Goal: Task Accomplishment & Management: Complete application form

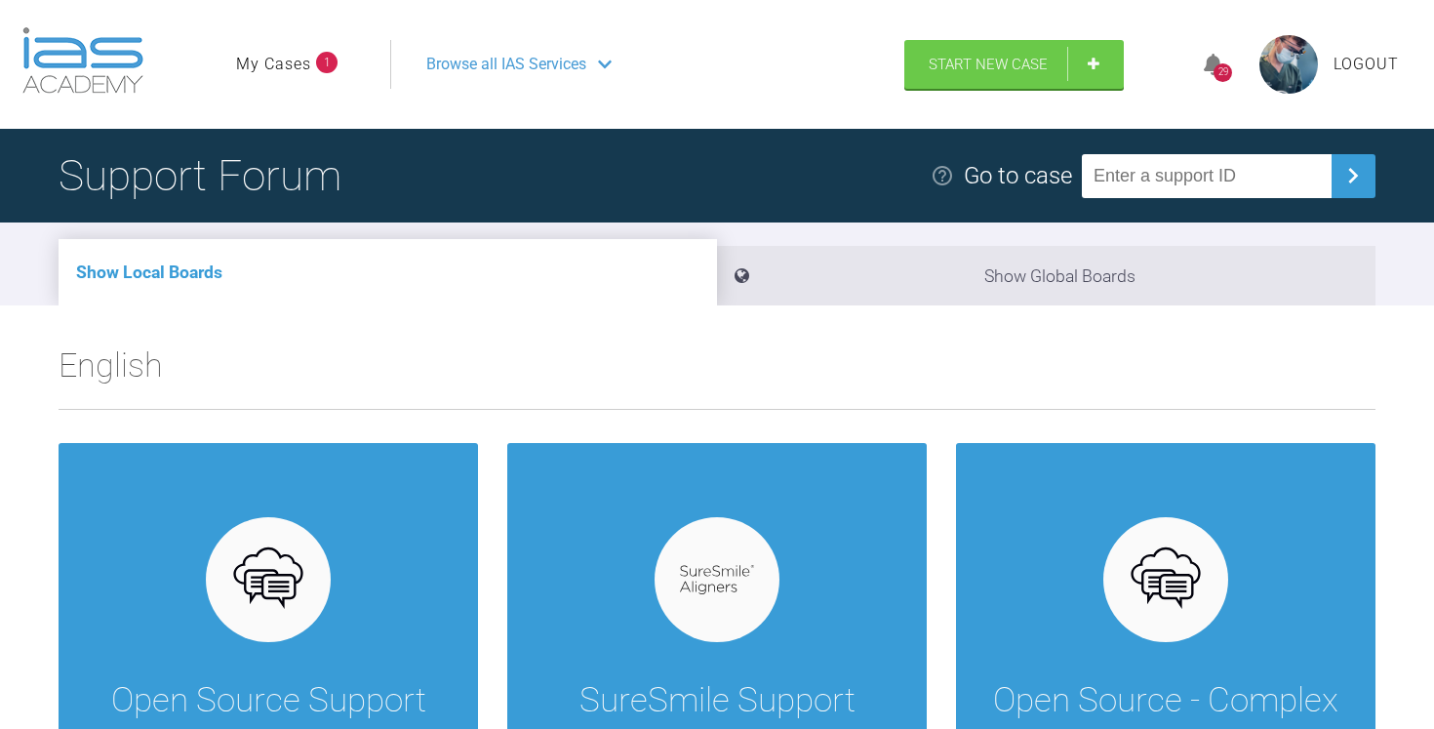
click at [242, 56] on link "My Cases" at bounding box center [273, 64] width 75 height 25
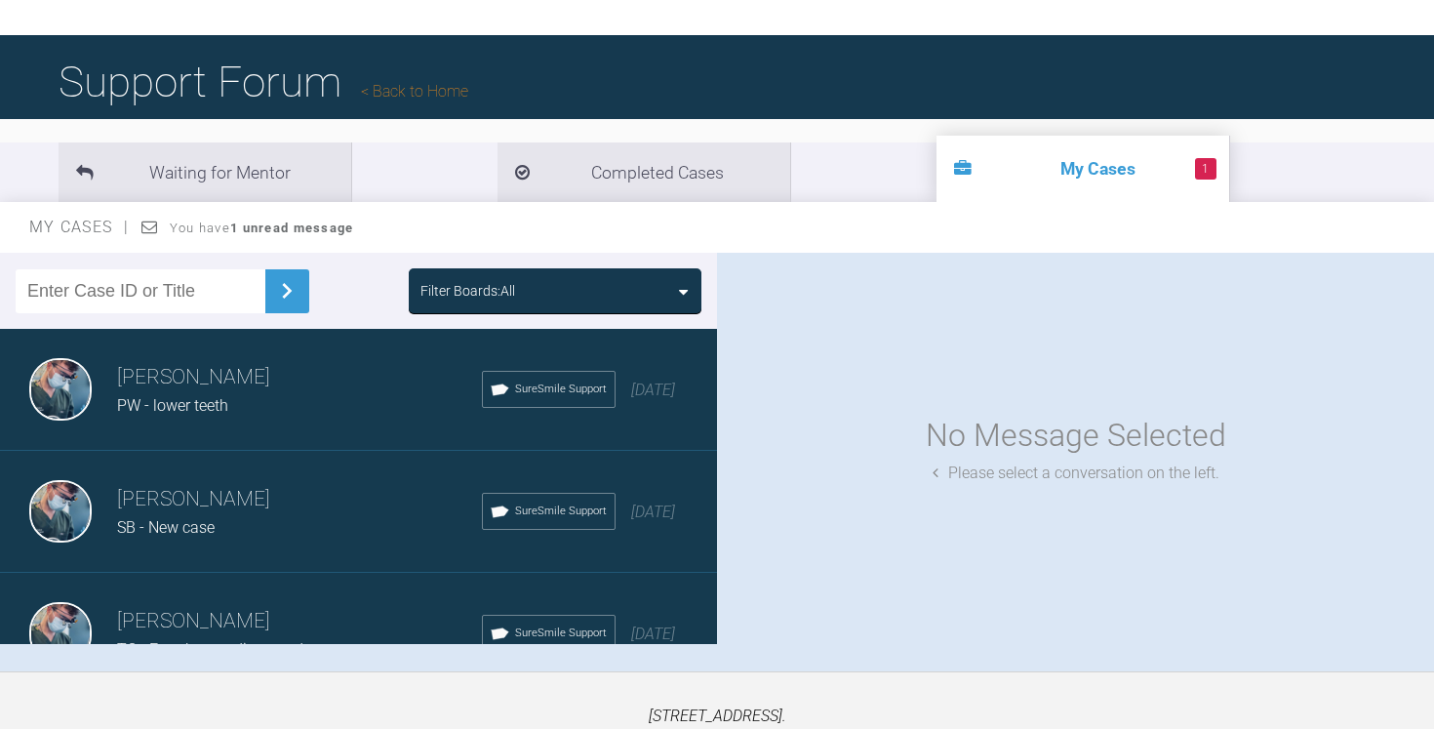
scroll to position [107, 0]
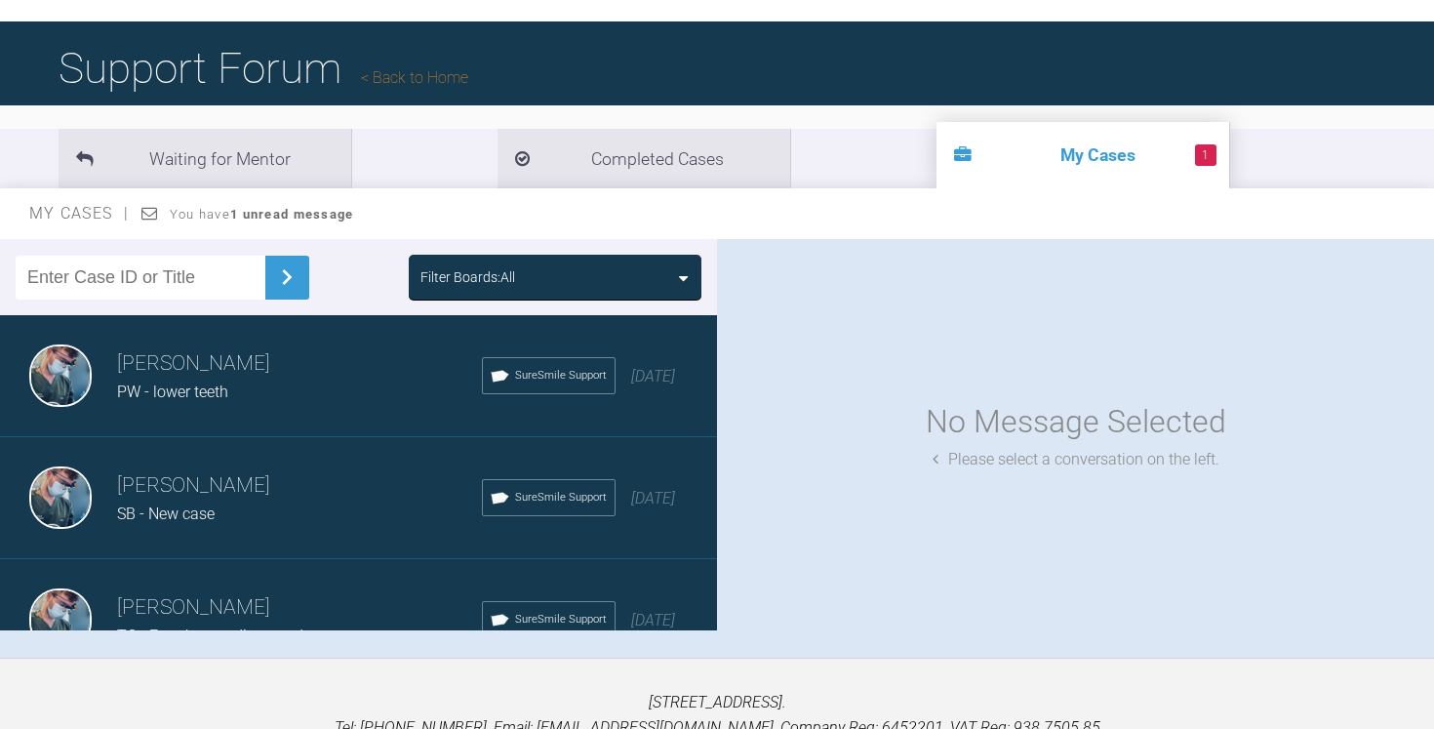
click at [370, 395] on div "PW - lower teeth" at bounding box center [299, 392] width 365 height 25
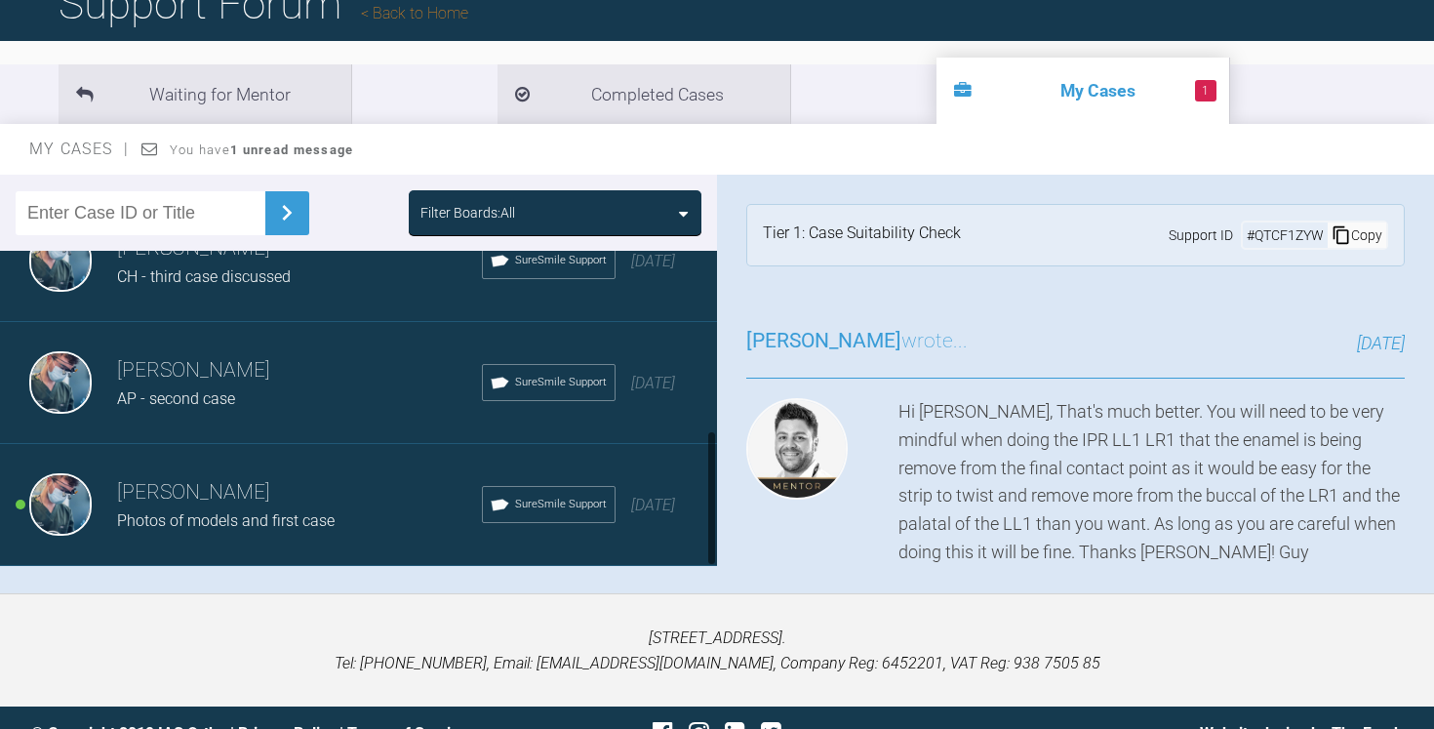
scroll to position [202, 0]
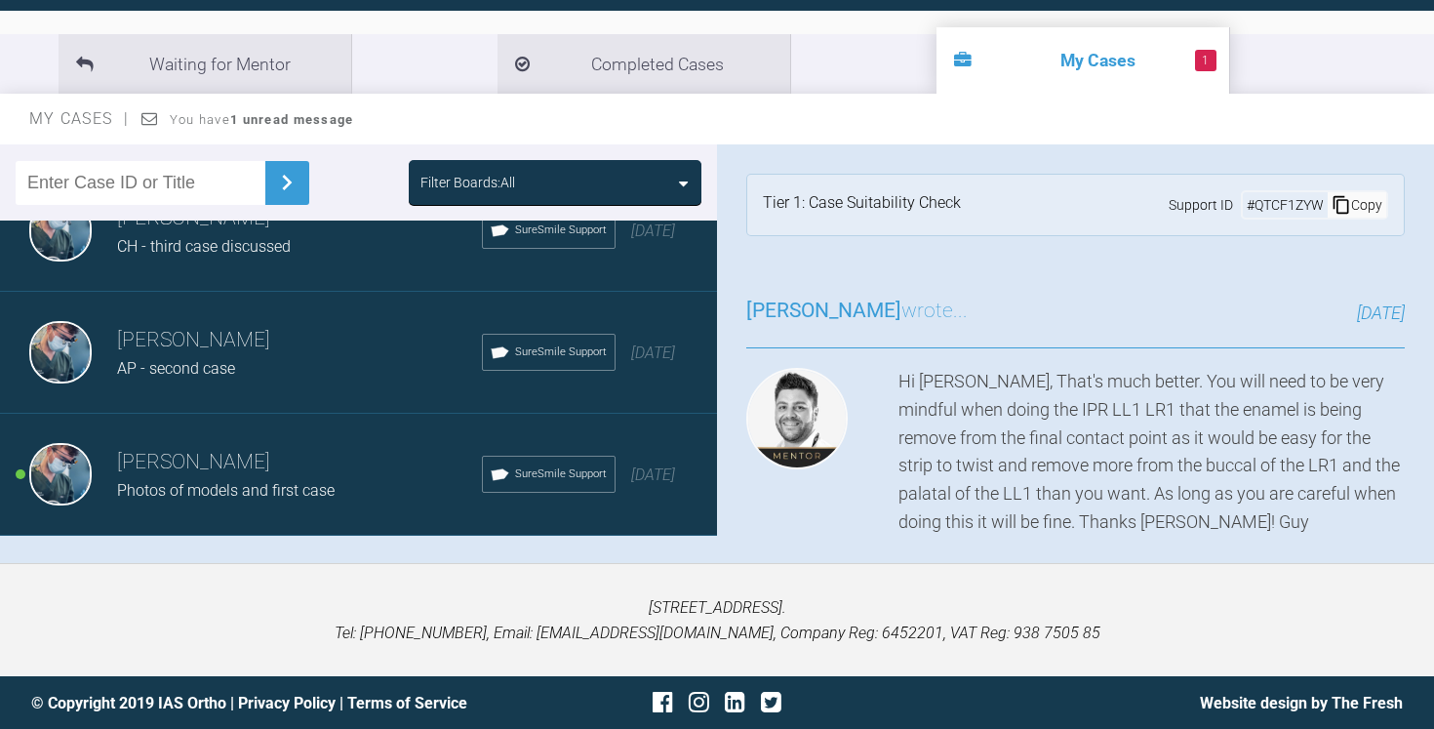
click at [364, 460] on h3 "[PERSON_NAME]" at bounding box center [299, 462] width 365 height 33
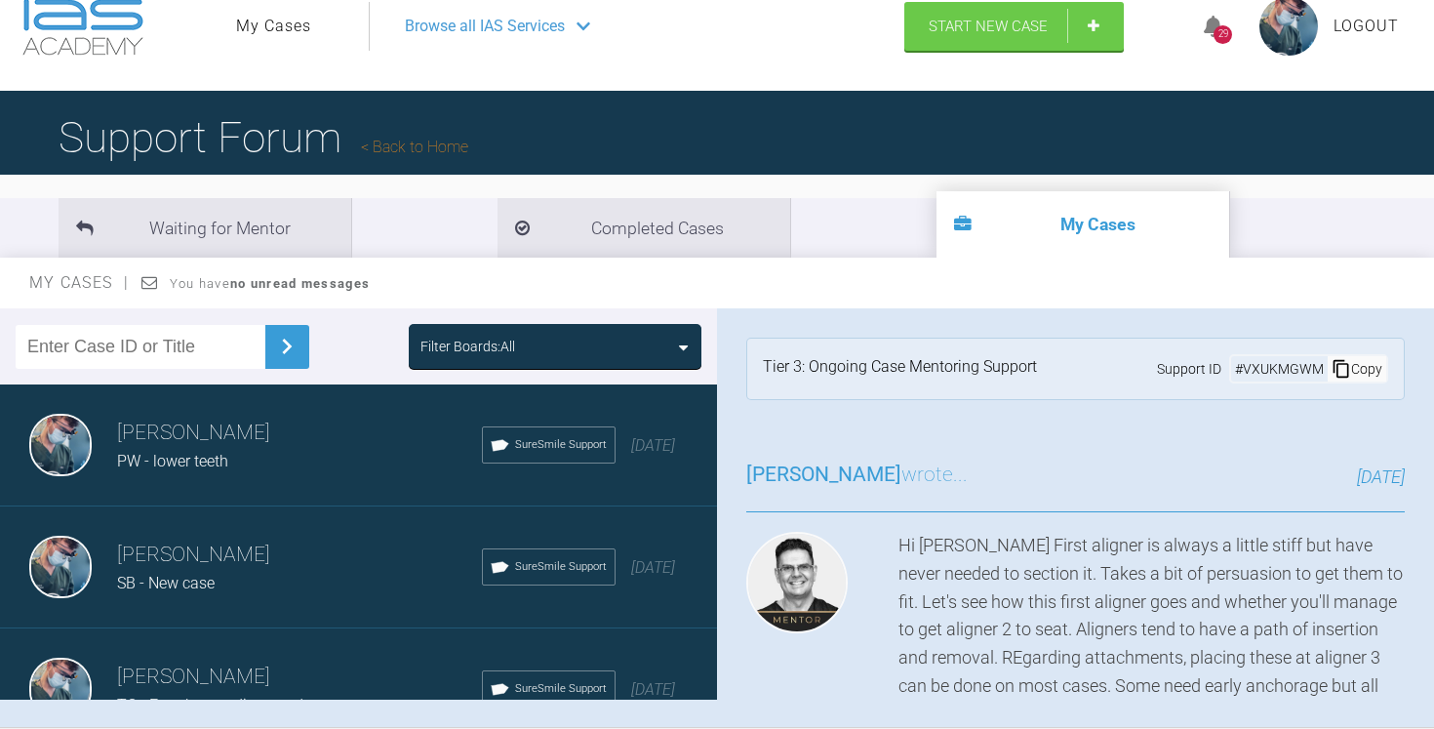
scroll to position [0, 0]
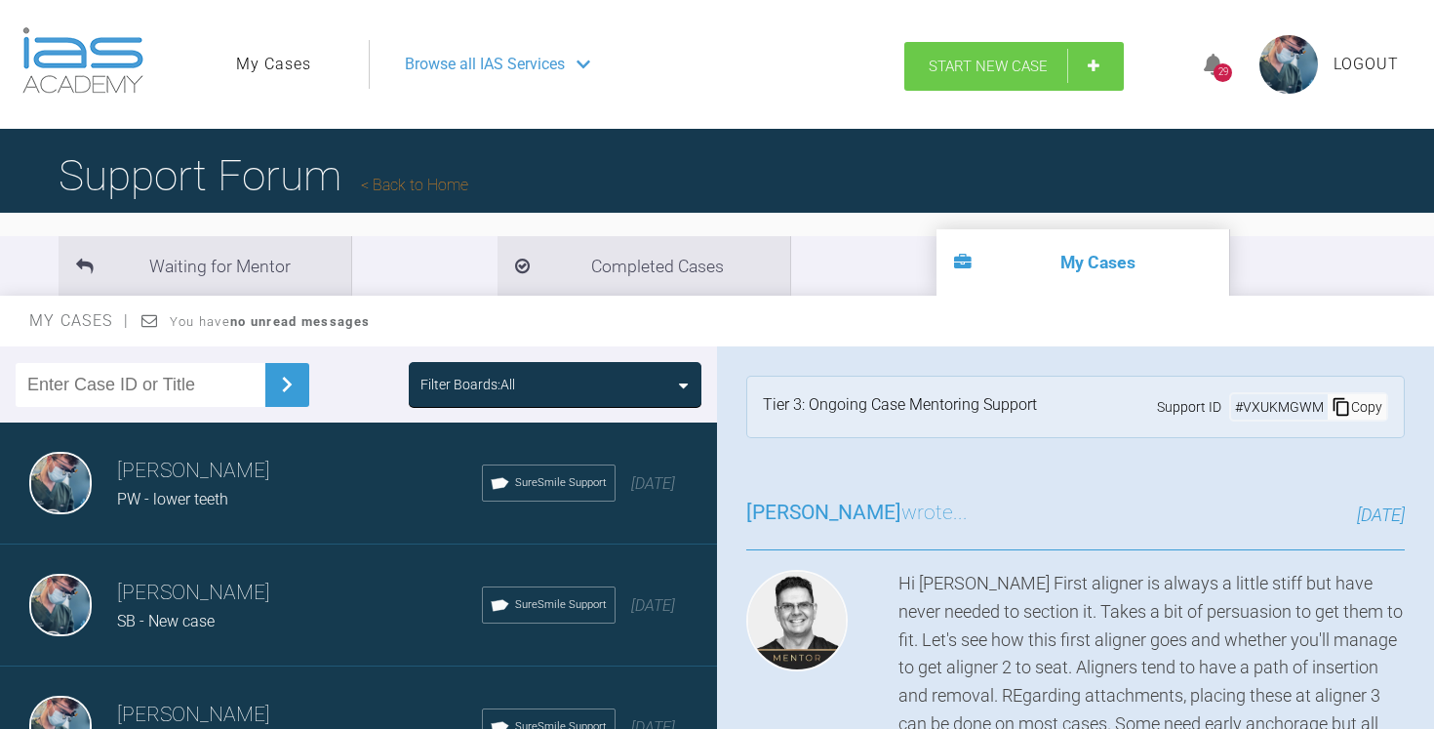
click at [1001, 62] on span "Start New Case" at bounding box center [988, 67] width 119 height 18
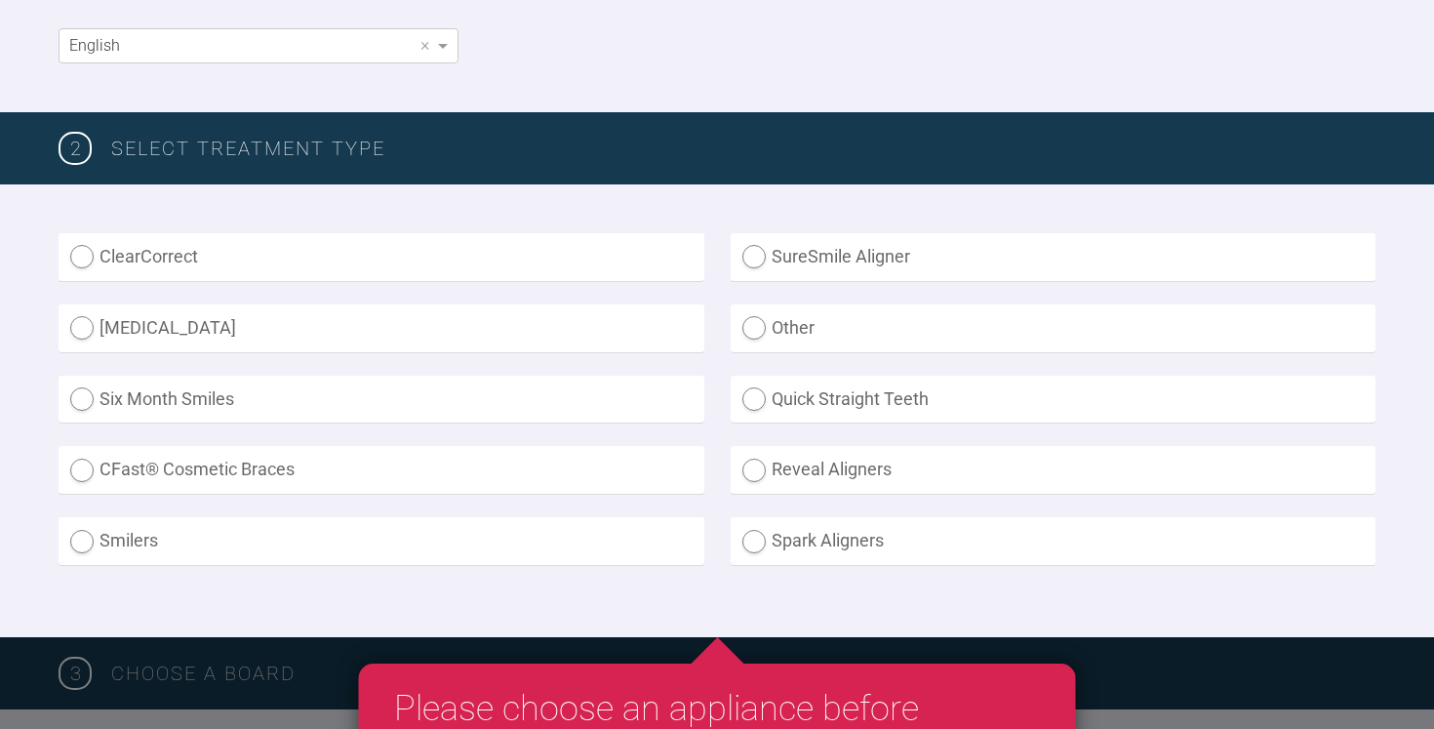
scroll to position [418, 0]
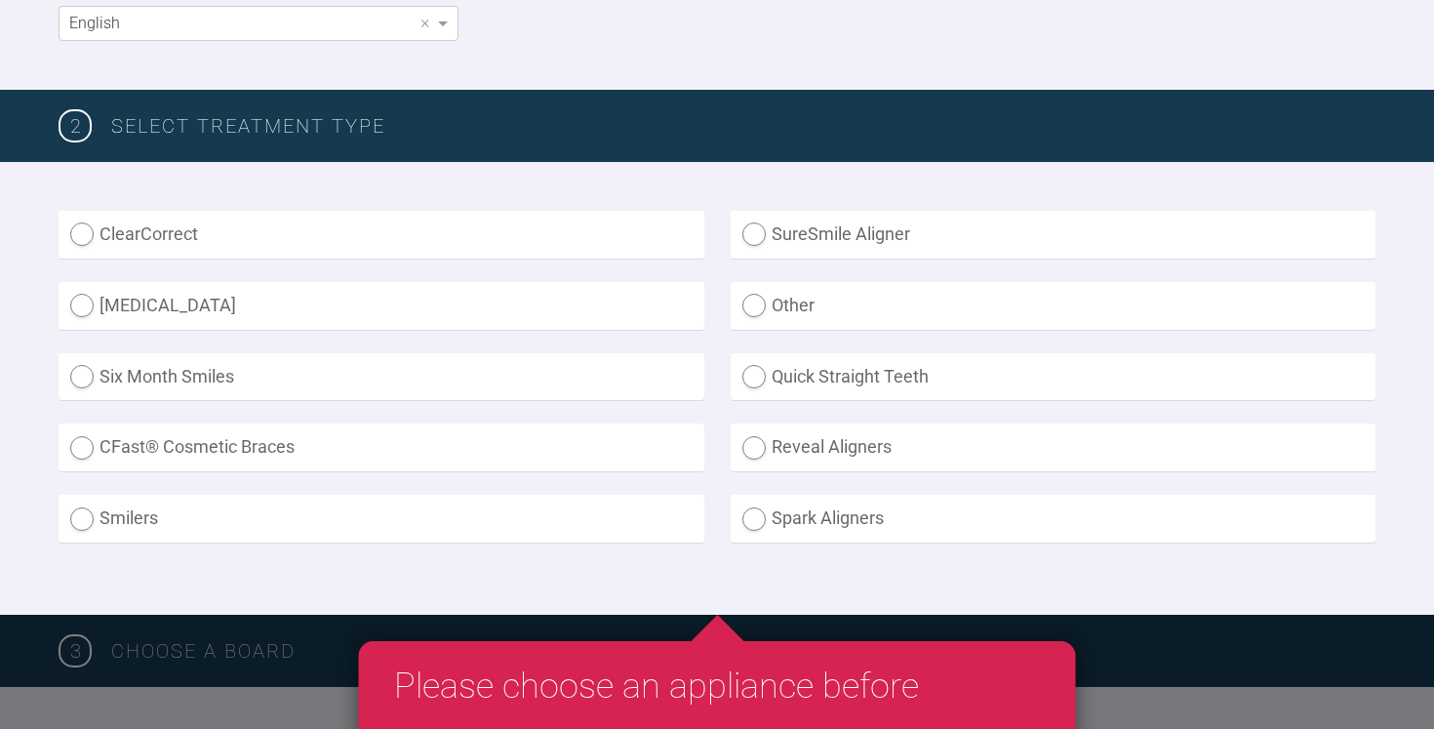
click at [326, 299] on label "[MEDICAL_DATA]" at bounding box center [382, 306] width 646 height 48
radio input "true"
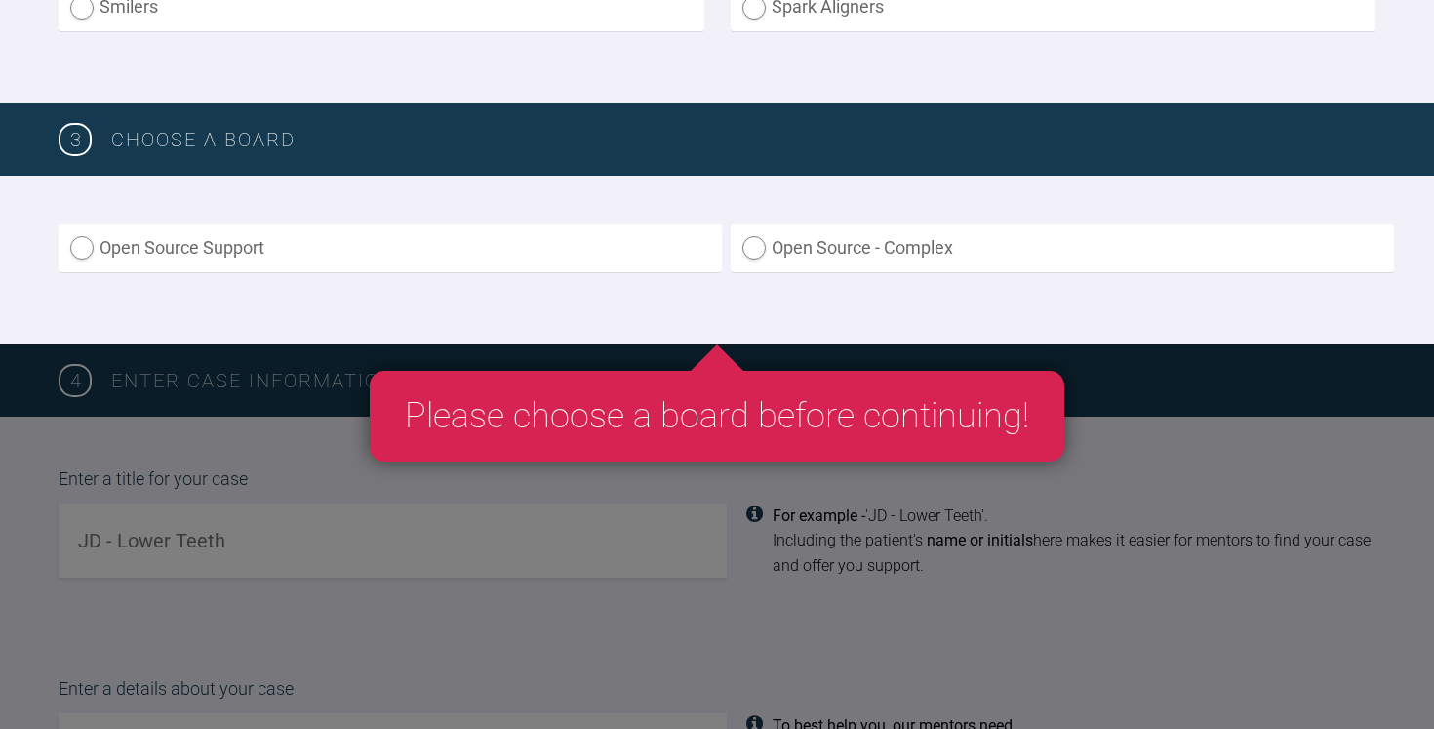
scroll to position [933, 0]
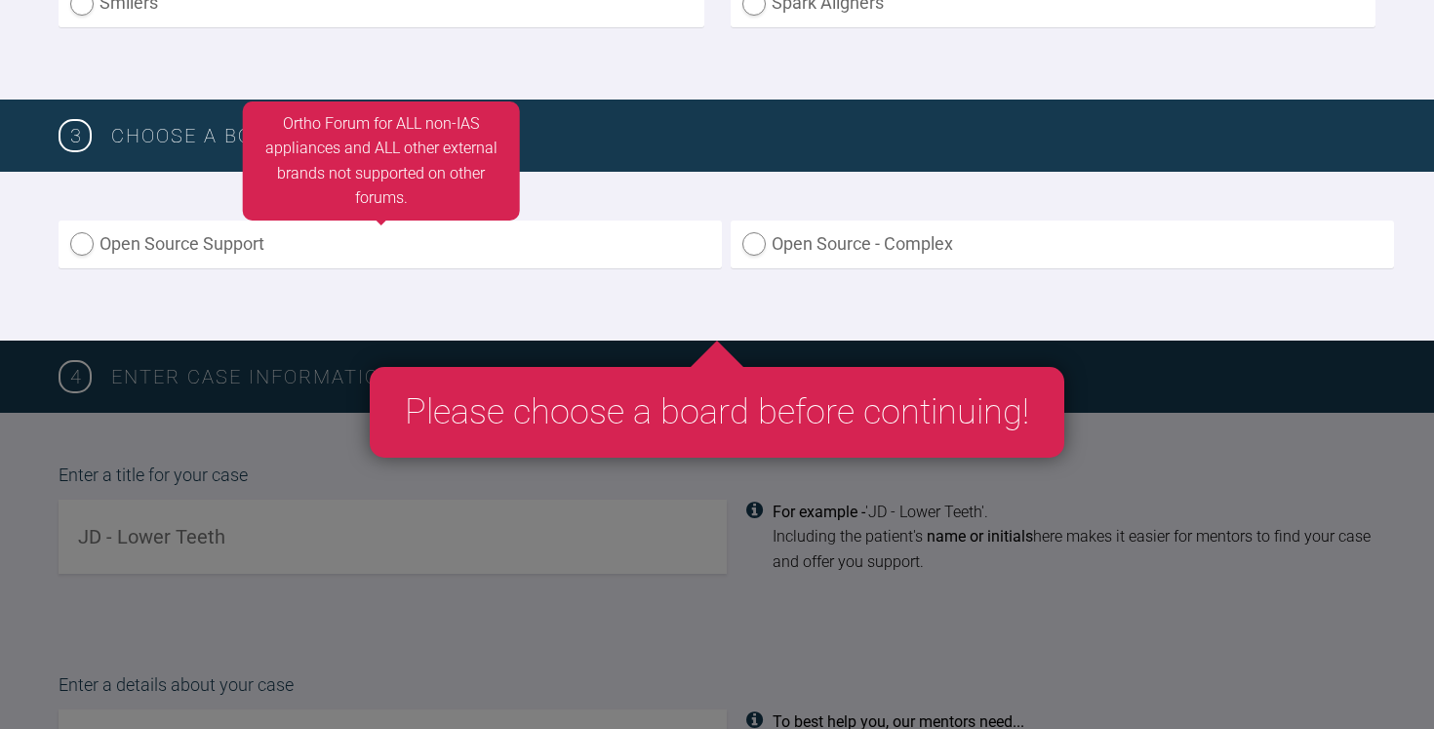
click at [657, 233] on label "Open Source Support" at bounding box center [390, 244] width 663 height 48
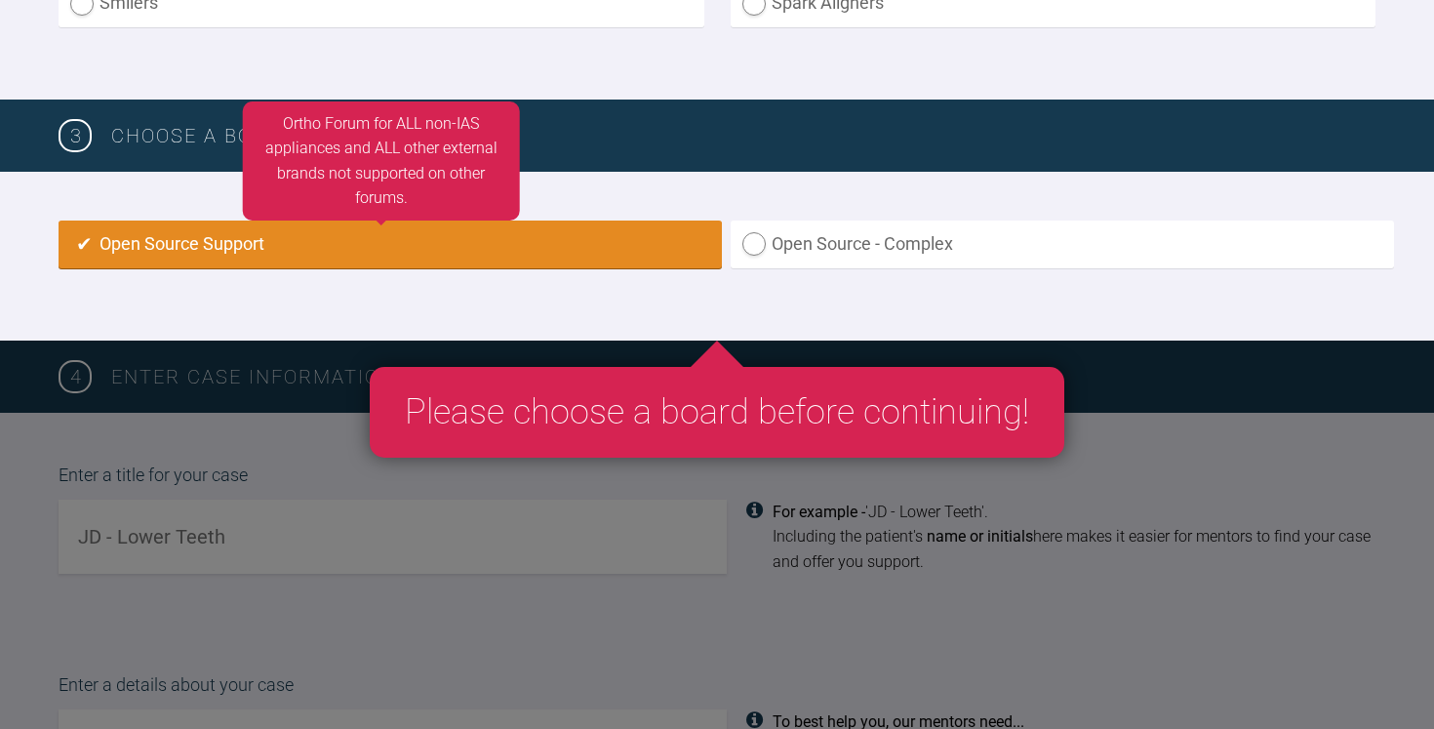
radio input "true"
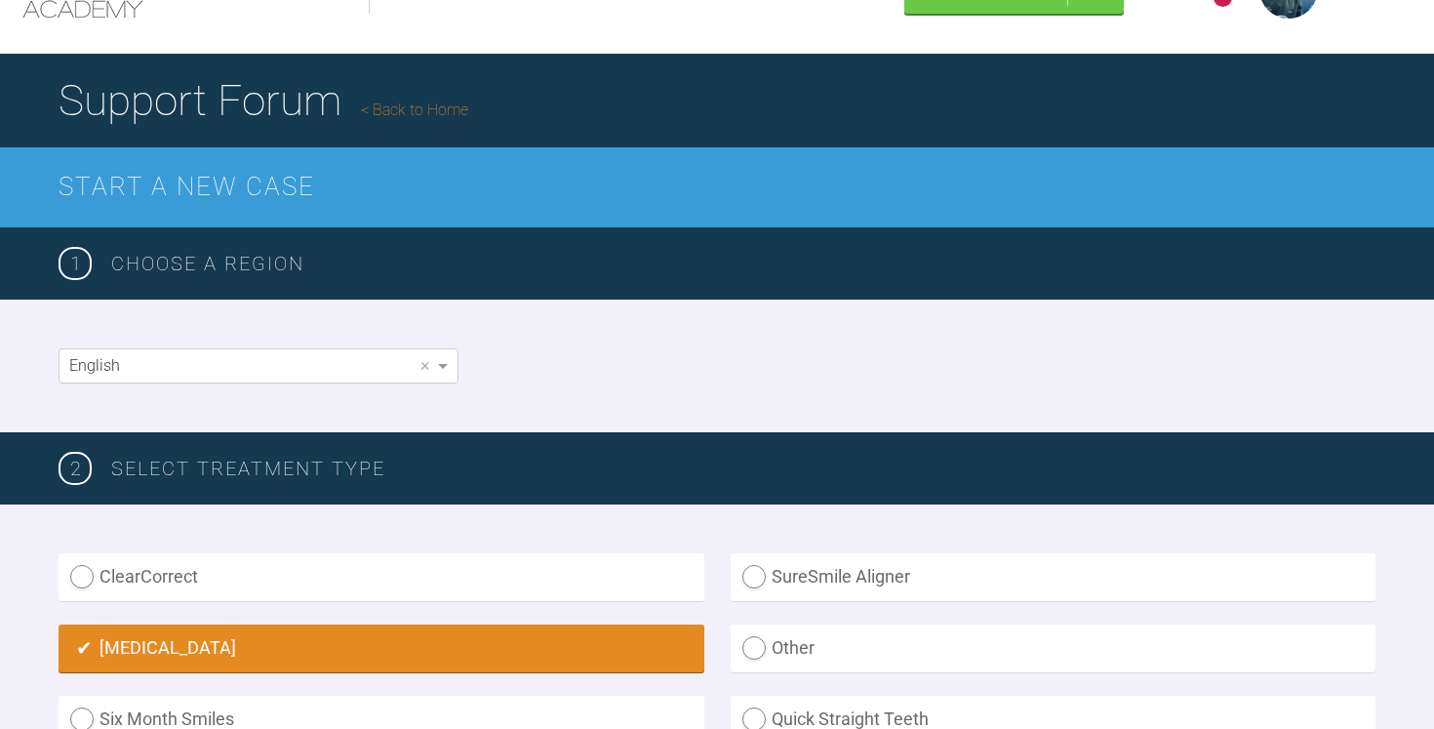
scroll to position [0, 0]
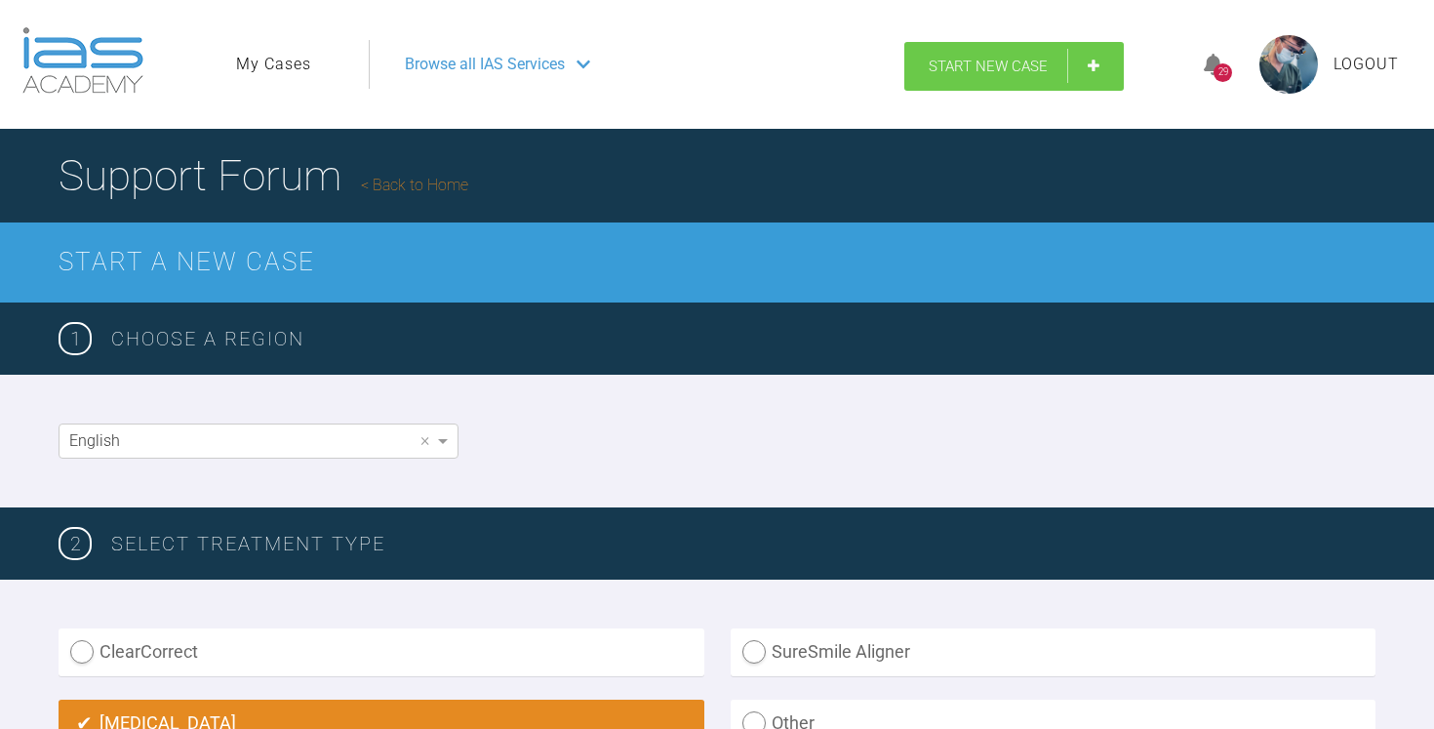
click at [980, 74] on link "Start New Case" at bounding box center [1014, 66] width 220 height 49
click at [1015, 66] on span "Start New Case" at bounding box center [988, 67] width 119 height 18
click at [274, 55] on link "My Cases" at bounding box center [273, 64] width 75 height 25
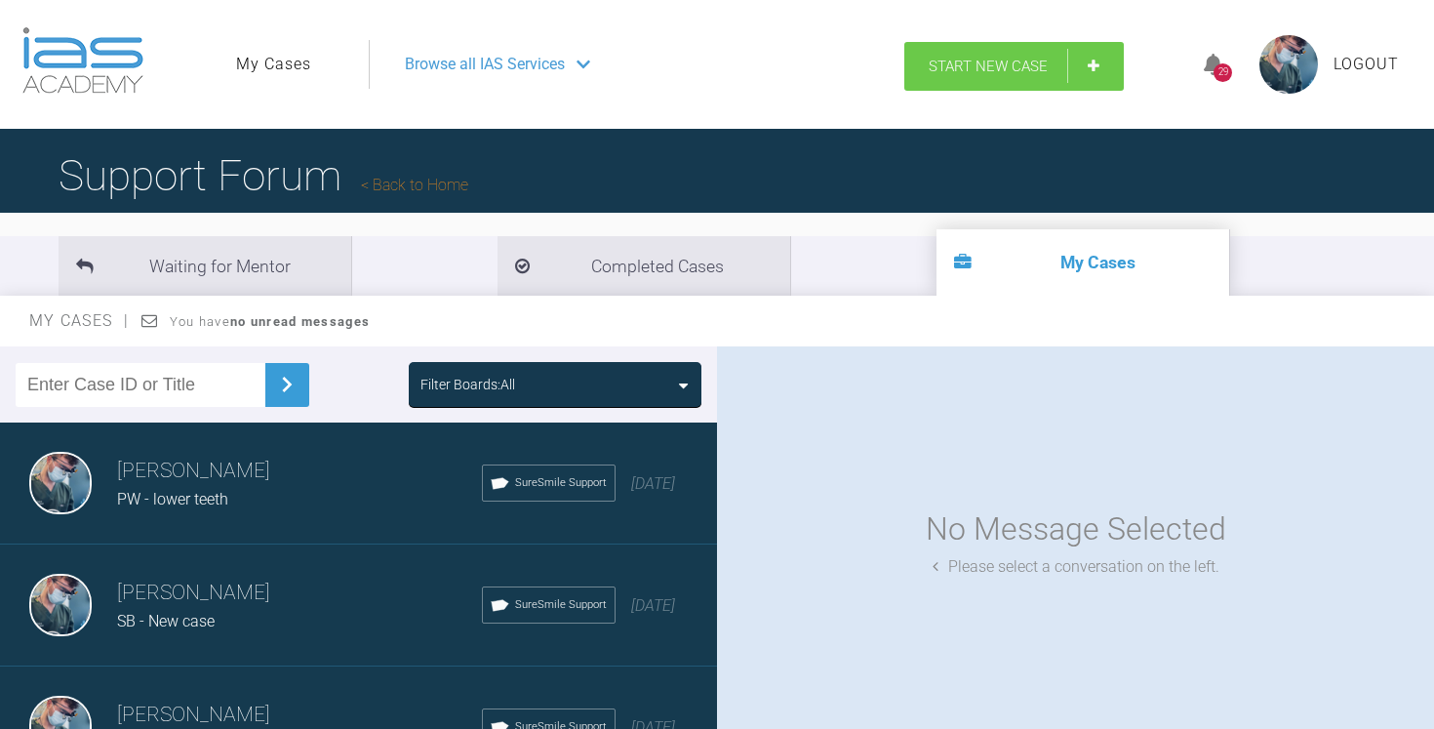
click at [1032, 75] on link "Start New Case" at bounding box center [1014, 66] width 220 height 49
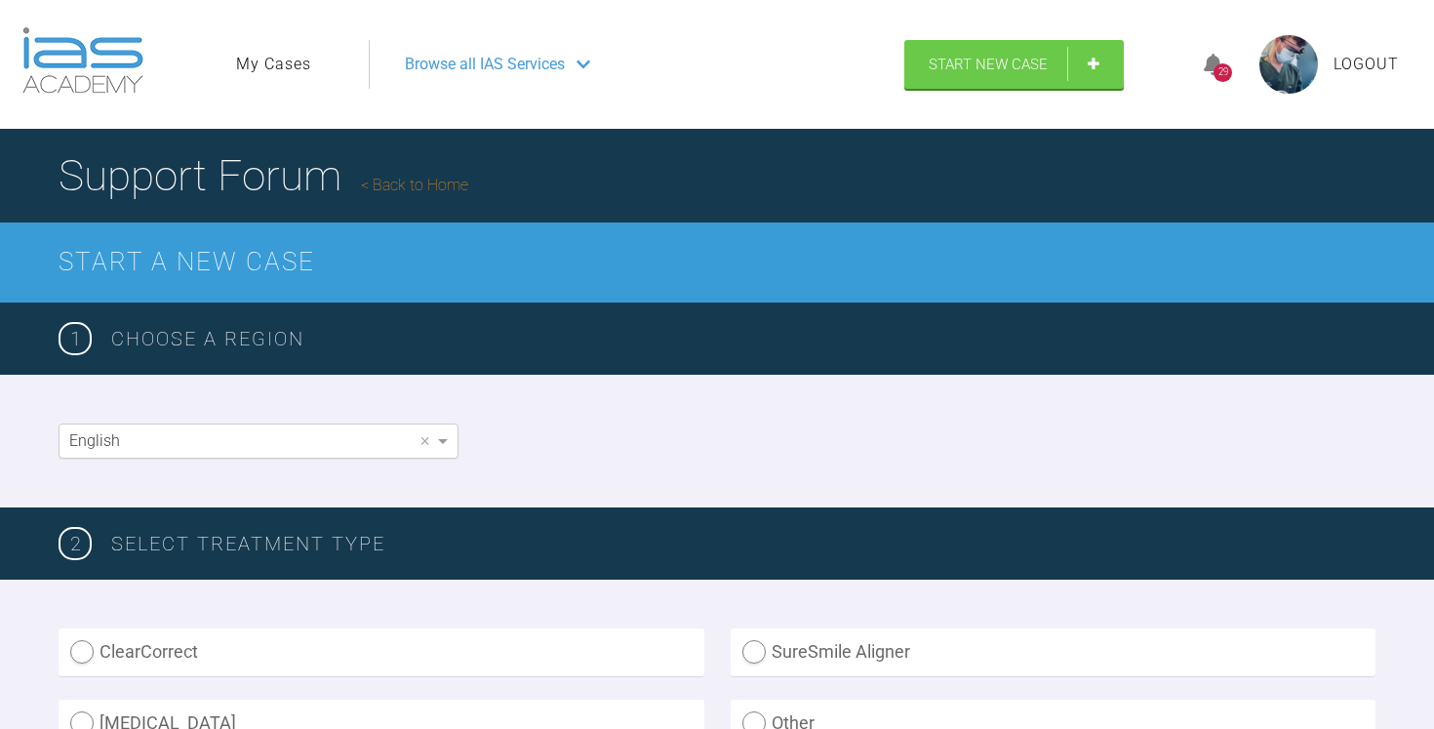
scroll to position [260, 0]
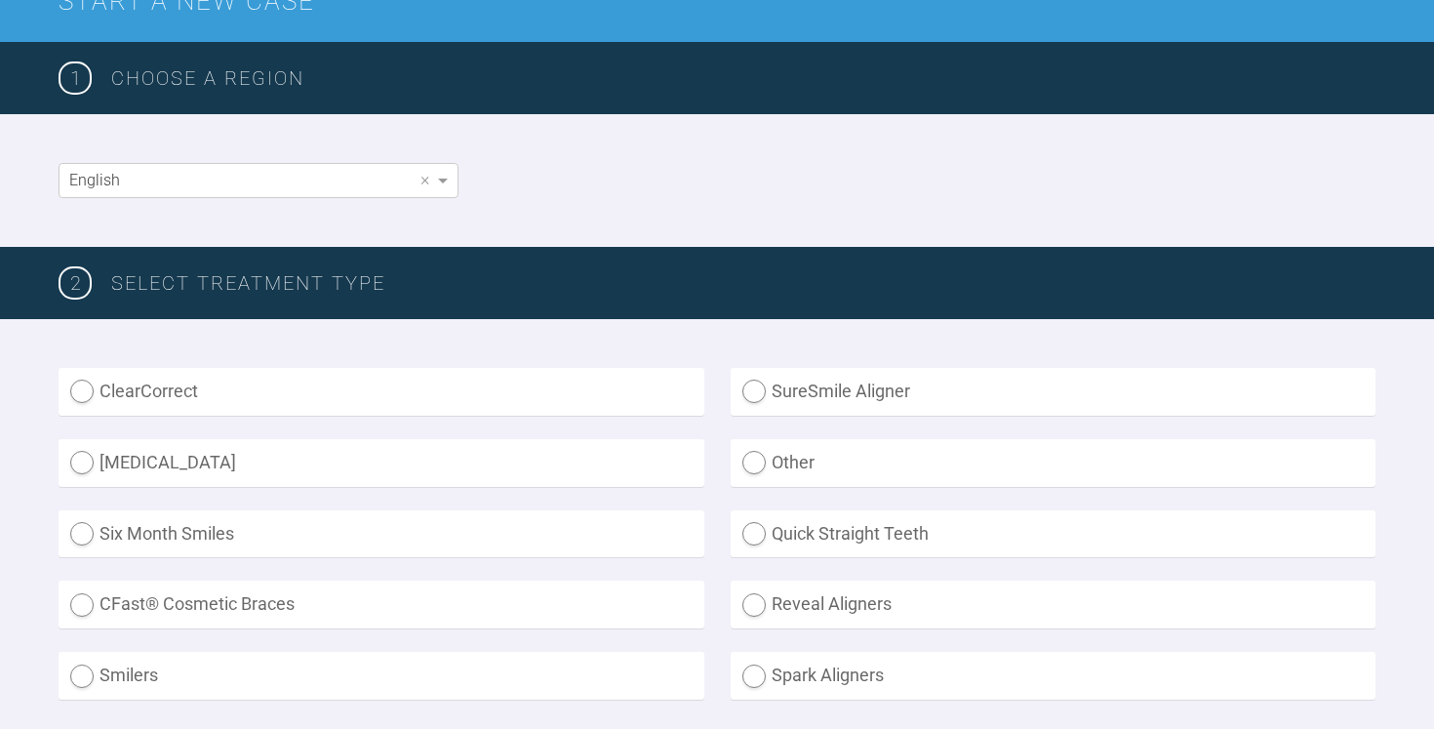
click at [824, 395] on label "SureSmile Aligner" at bounding box center [1054, 392] width 646 height 48
radio Aligner "true"
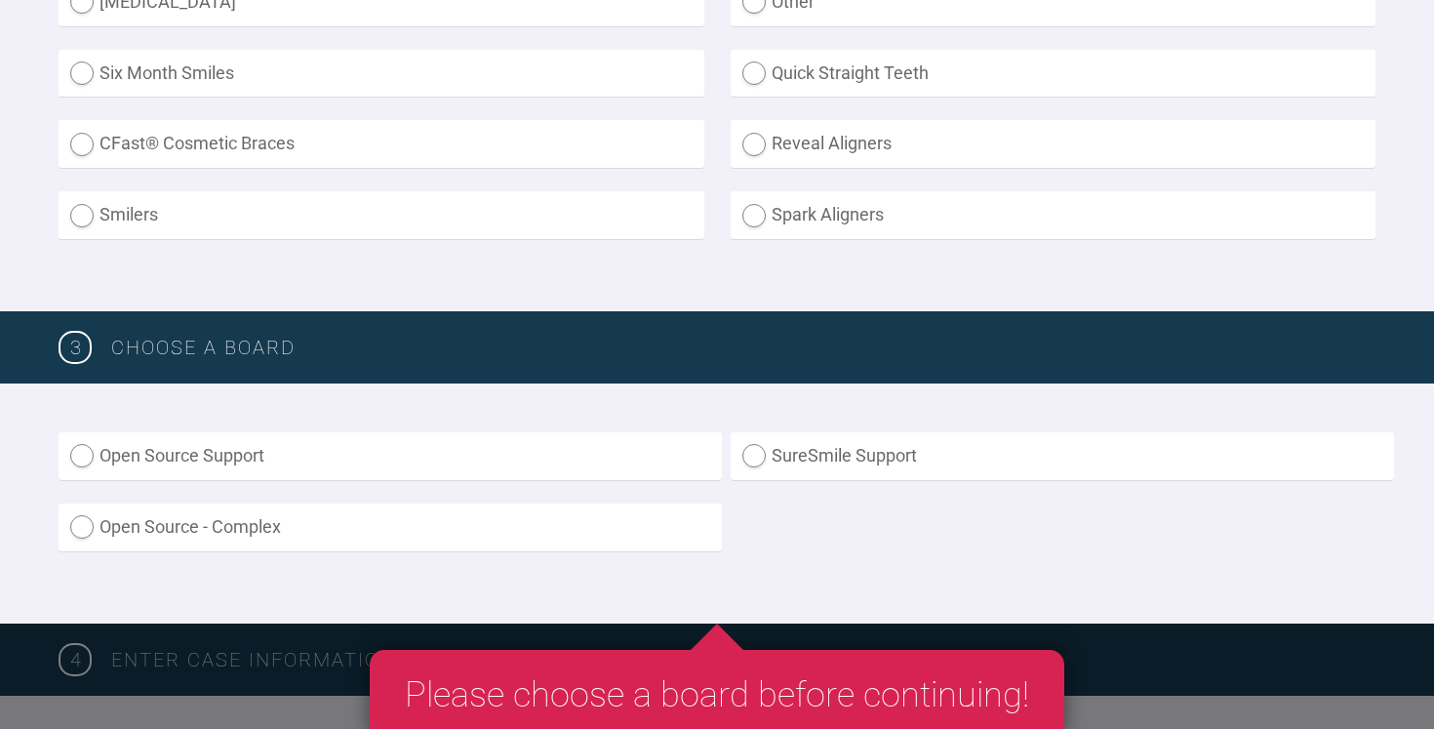
scroll to position [723, 0]
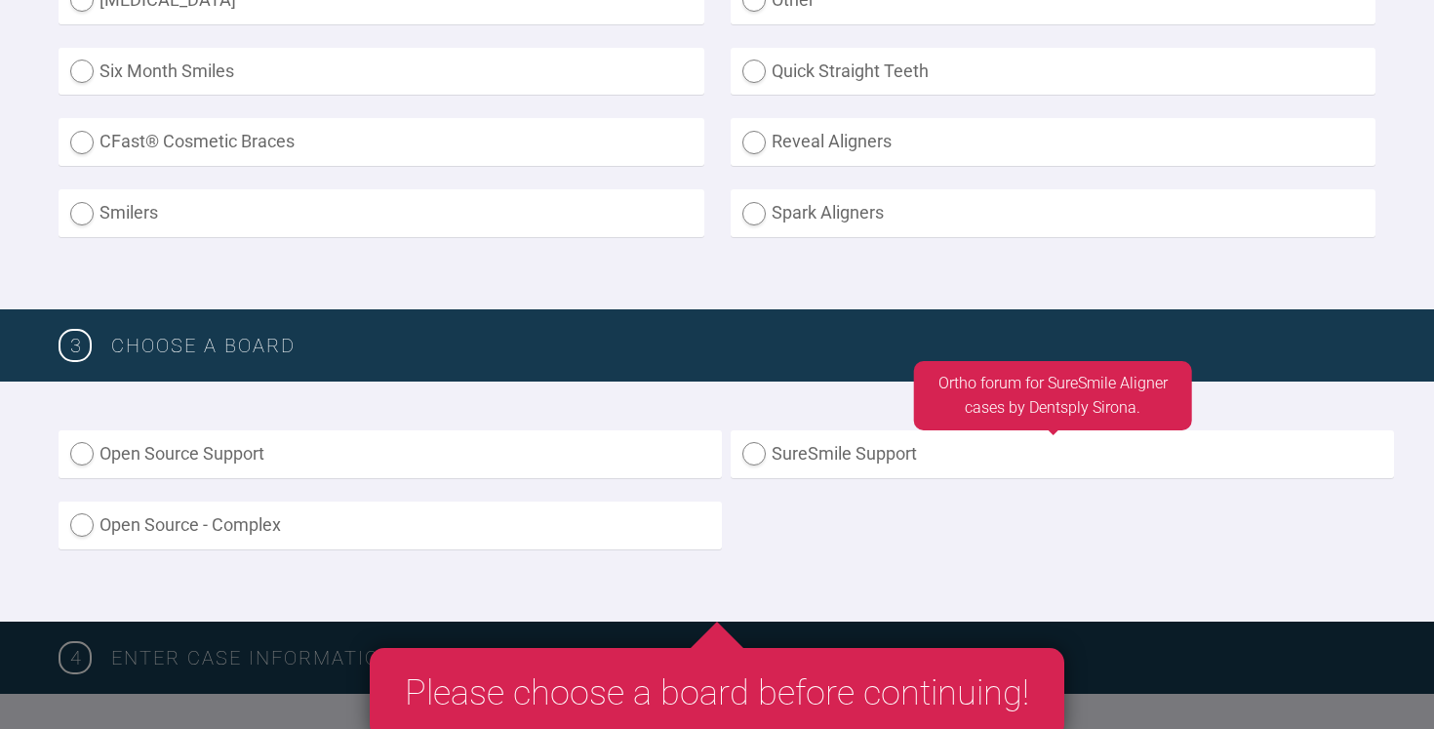
click at [863, 470] on label "SureSmile Support" at bounding box center [1062, 454] width 663 height 48
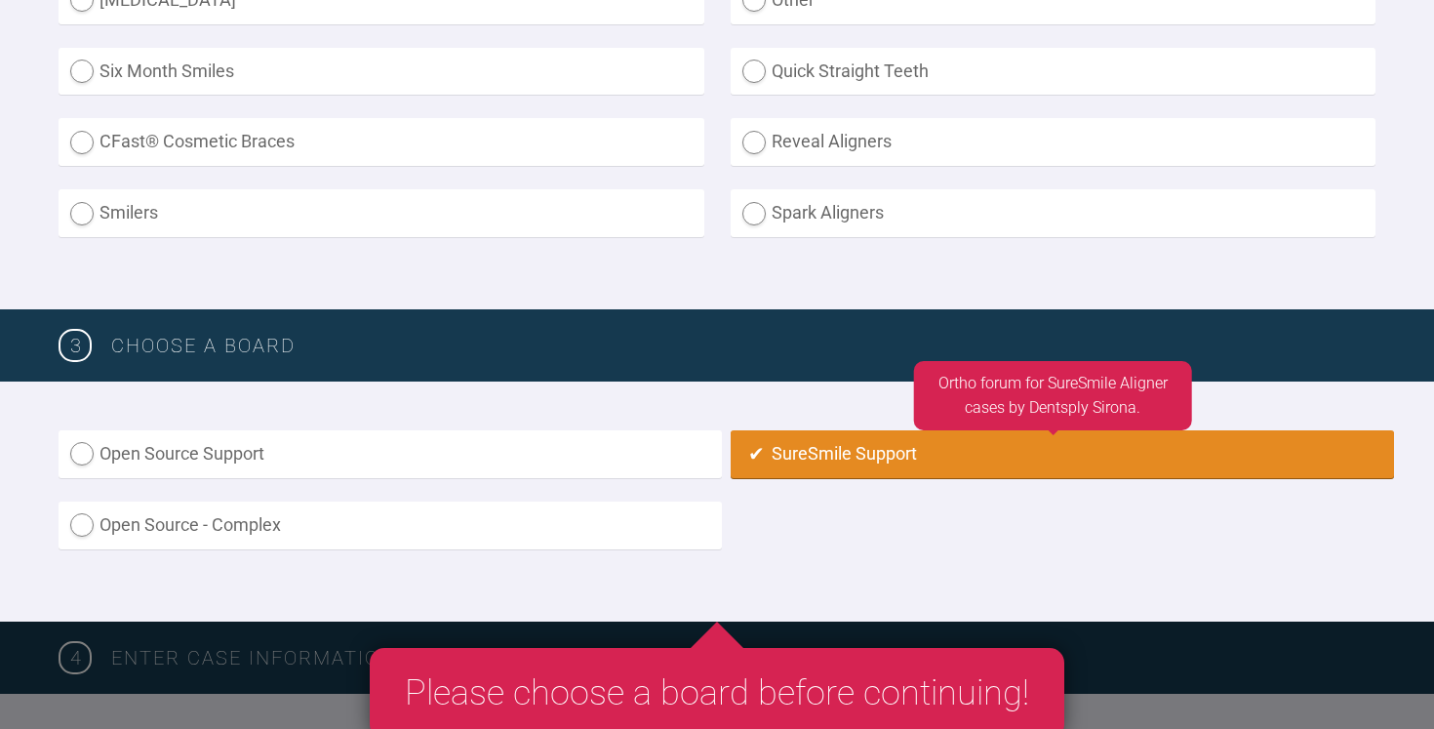
radio input "true"
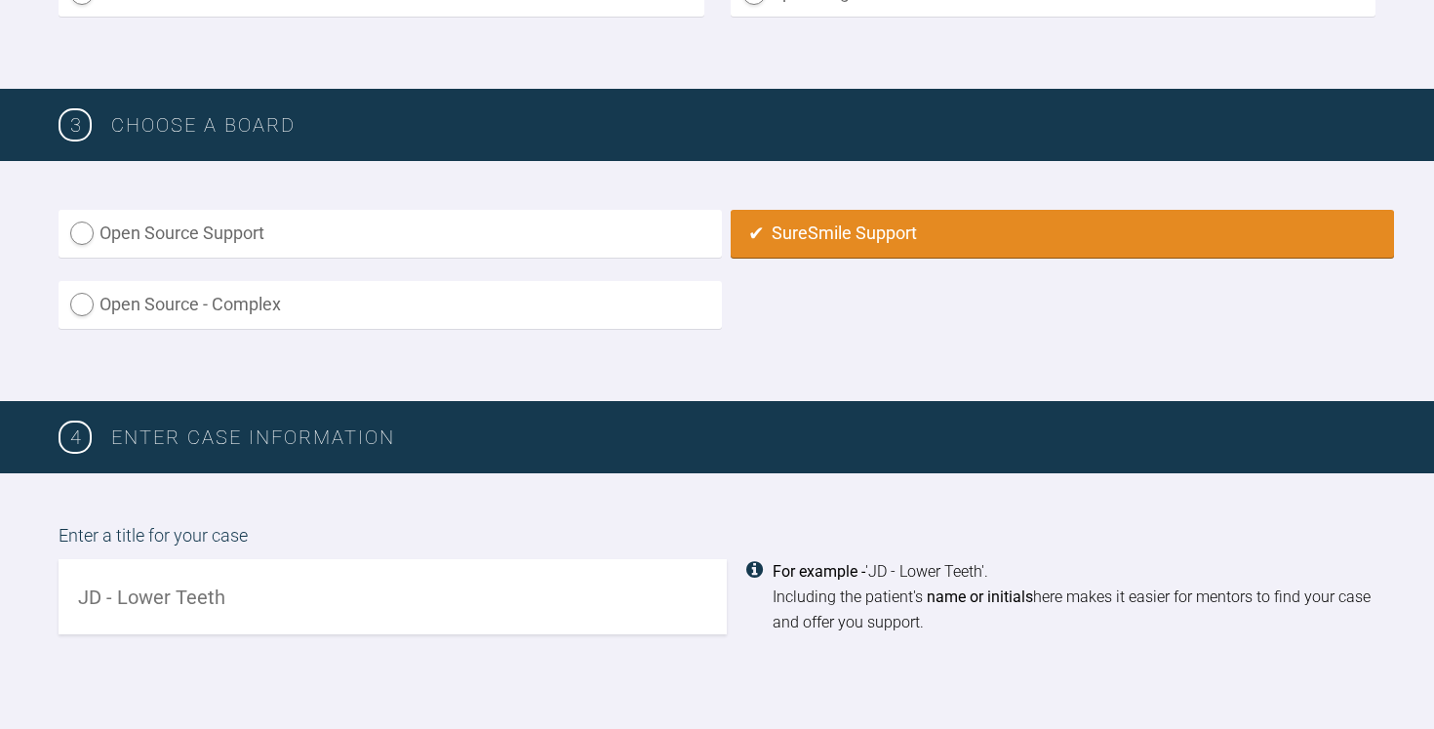
scroll to position [942, 0]
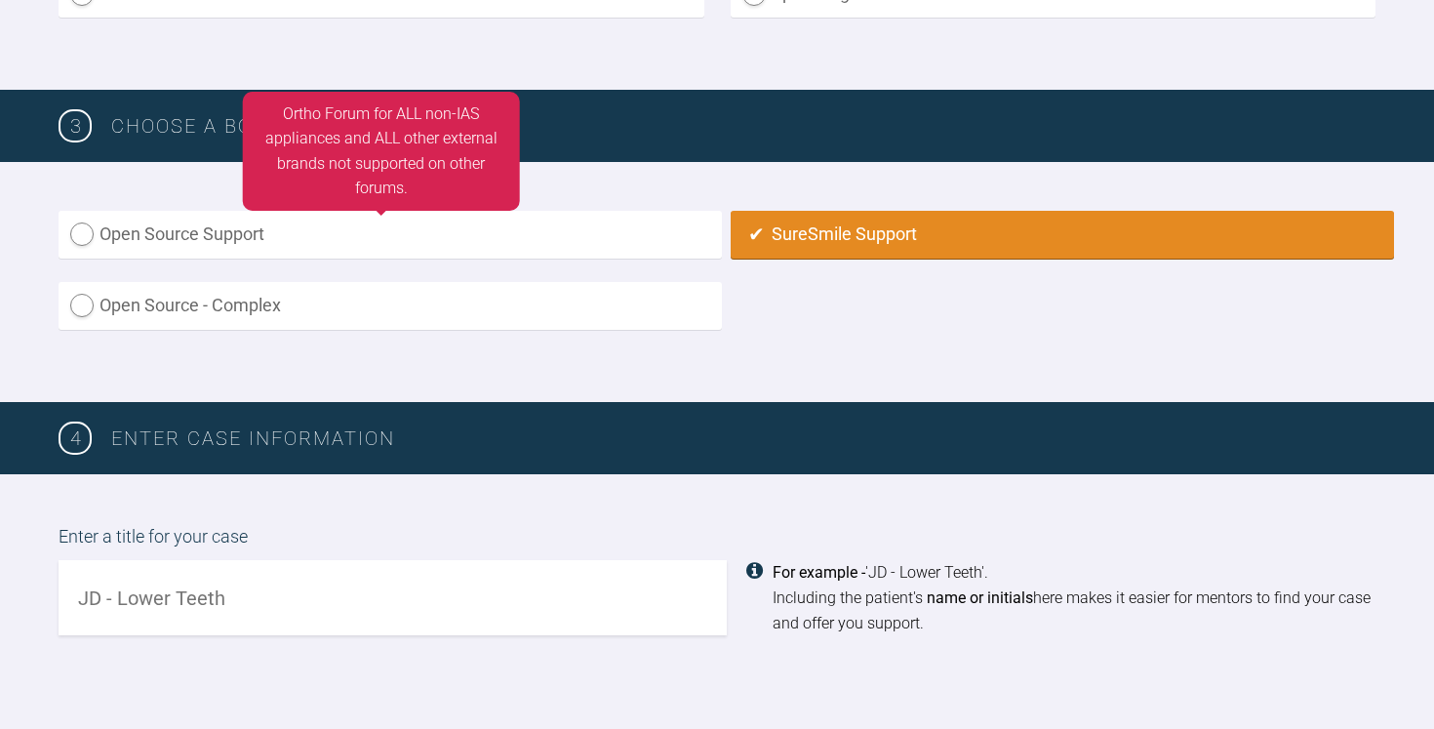
click at [634, 239] on label "Open Source Support" at bounding box center [390, 235] width 663 height 48
radio input "true"
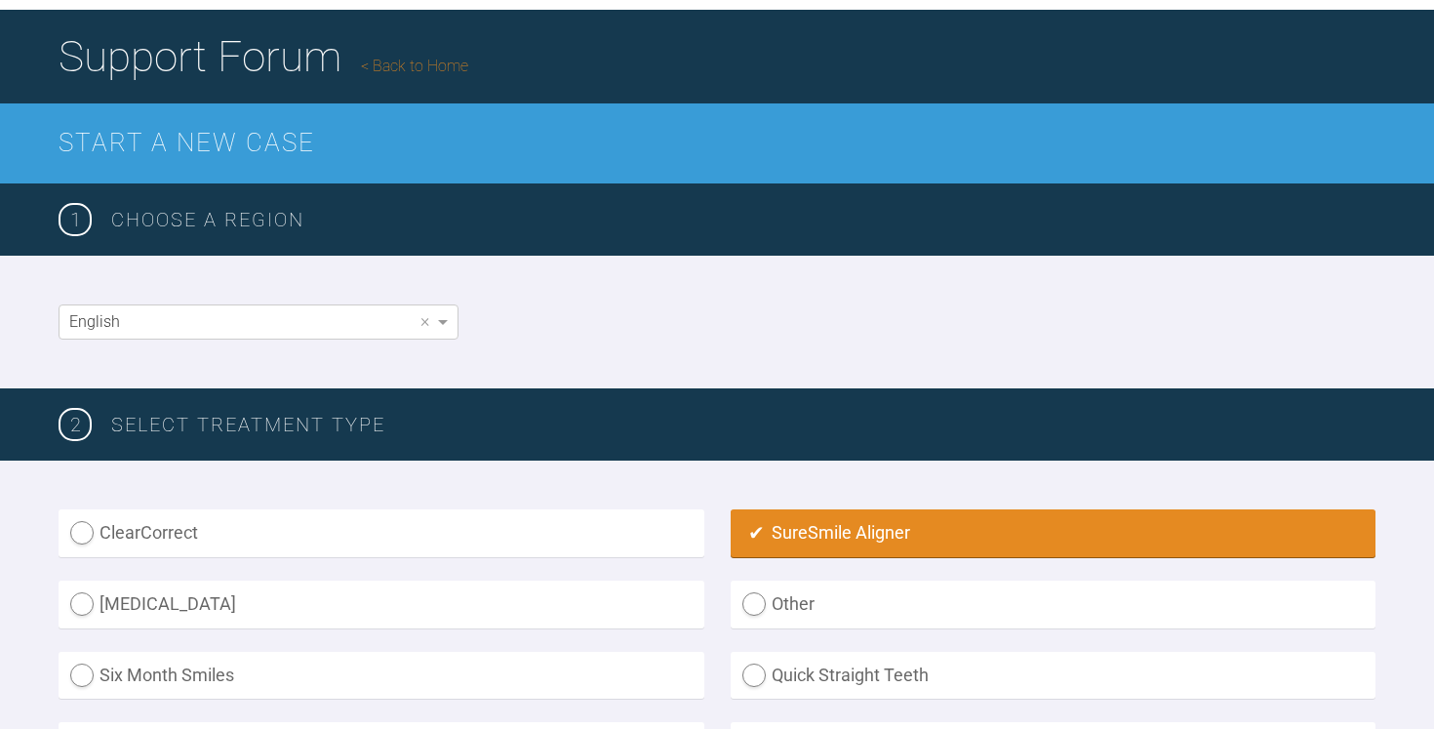
scroll to position [0, 0]
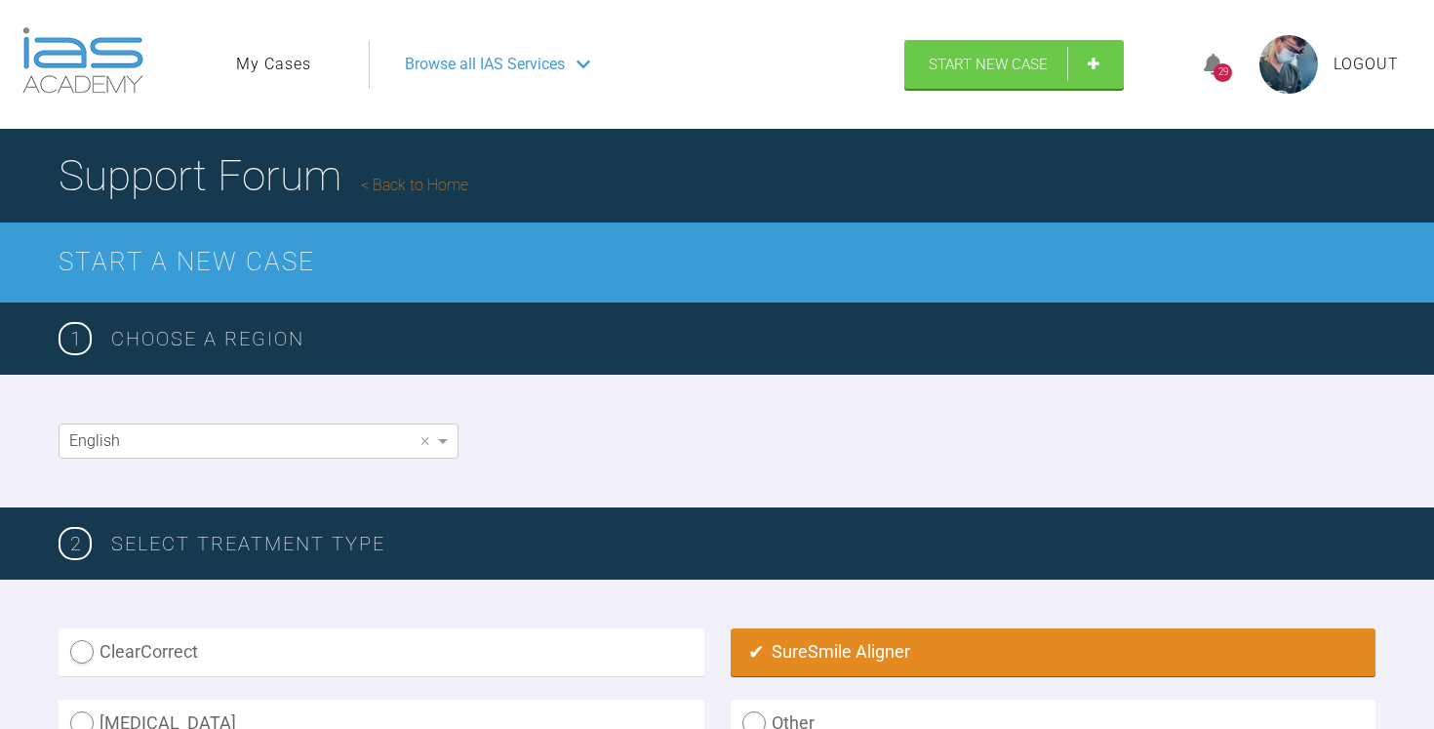
click at [265, 69] on link "My Cases" at bounding box center [273, 64] width 75 height 25
